Goal: Information Seeking & Learning: Learn about a topic

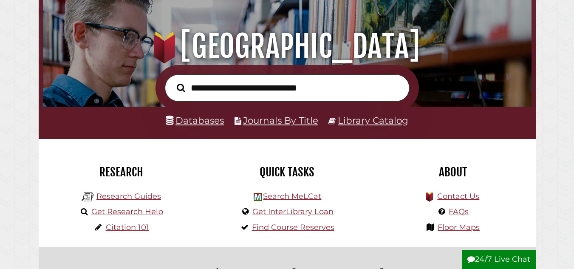
scroll to position [76, 0]
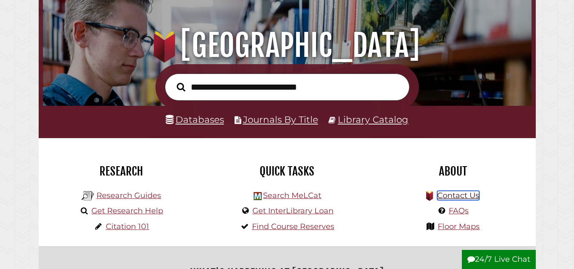
click at [466, 192] on link "Contact Us" at bounding box center [458, 195] width 42 height 9
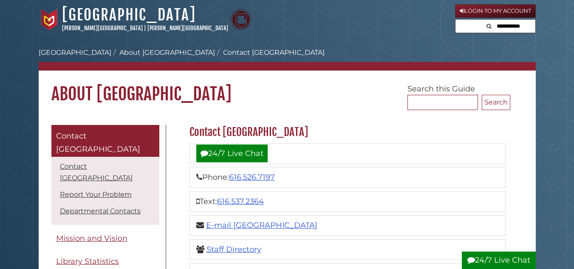
scroll to position [46, 0]
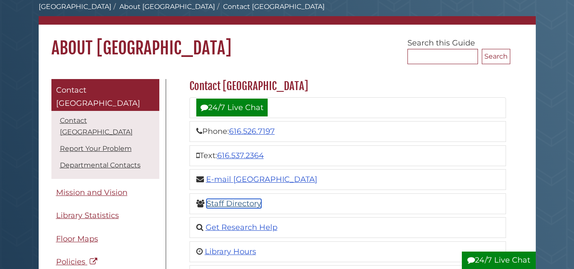
click at [219, 205] on link "Staff Directory" at bounding box center [234, 203] width 55 height 9
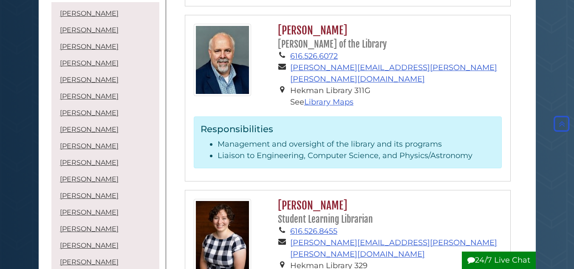
scroll to position [2236, 0]
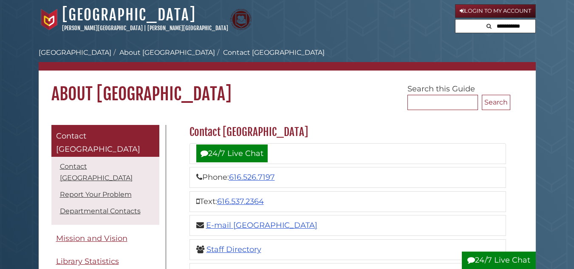
scroll to position [46, 0]
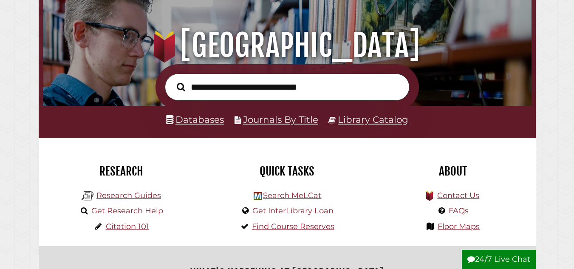
scroll to position [161, 484]
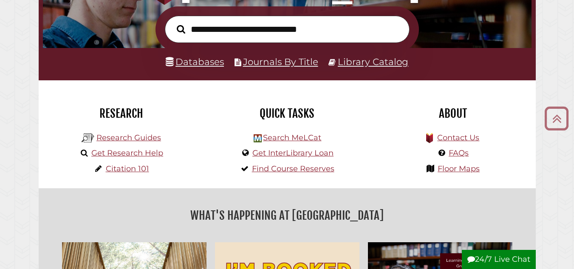
scroll to position [134, 0]
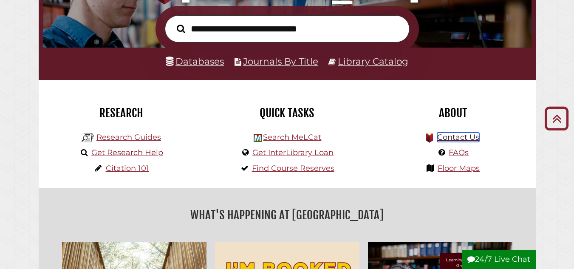
click at [443, 140] on link "Contact Us" at bounding box center [458, 137] width 42 height 9
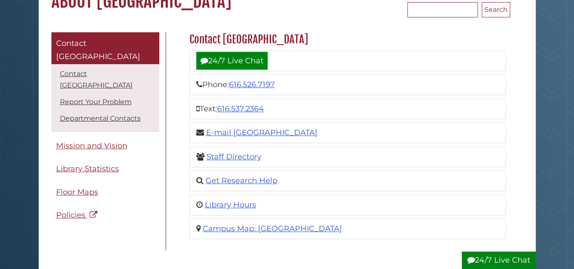
scroll to position [93, 0]
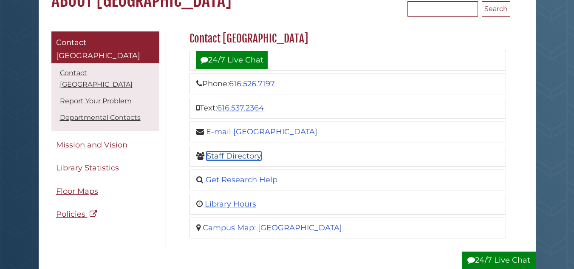
click at [243, 157] on link "Staff Directory" at bounding box center [234, 155] width 55 height 9
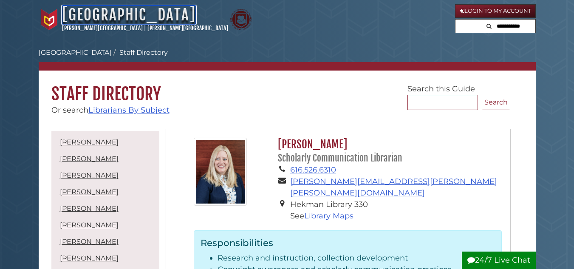
click at [139, 13] on link "[GEOGRAPHIC_DATA]" at bounding box center [129, 15] width 134 height 19
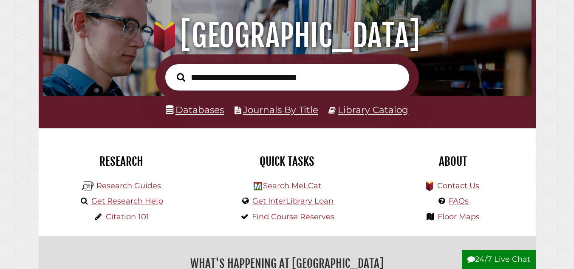
scroll to position [112, 0]
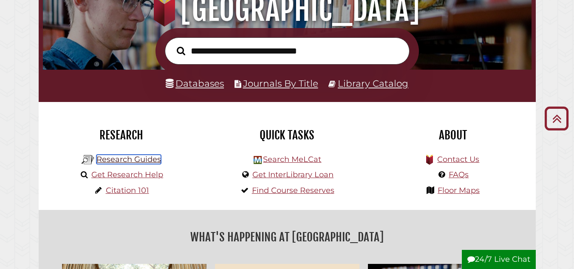
click at [153, 160] on link "Research Guides" at bounding box center [128, 159] width 65 height 9
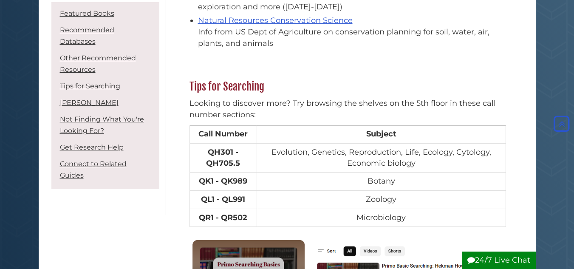
scroll to position [680, 0]
